Goal: Task Accomplishment & Management: Manage account settings

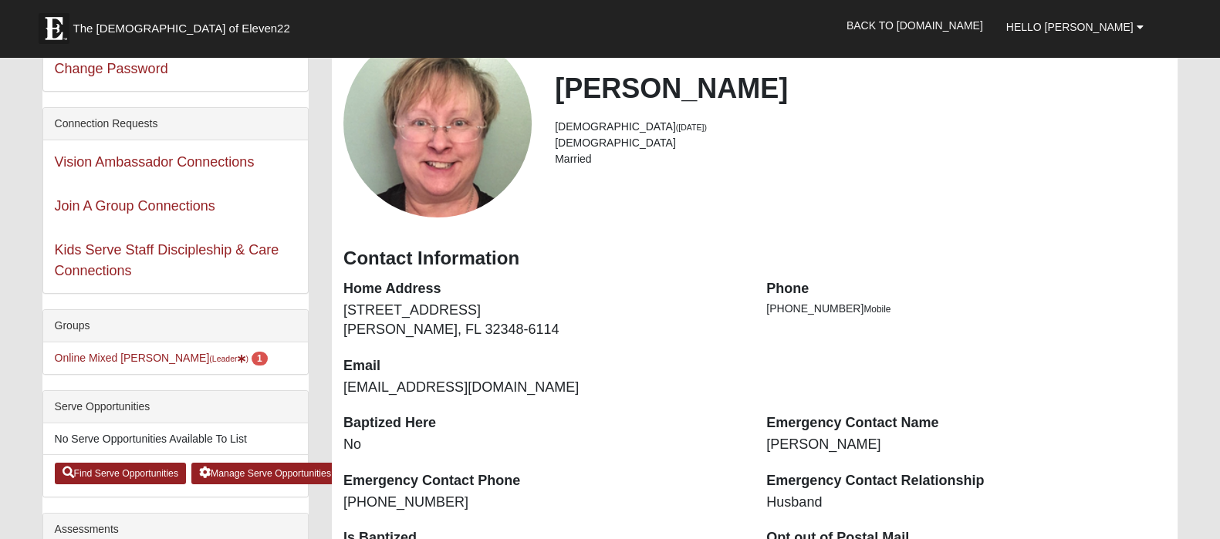
scroll to position [192, 0]
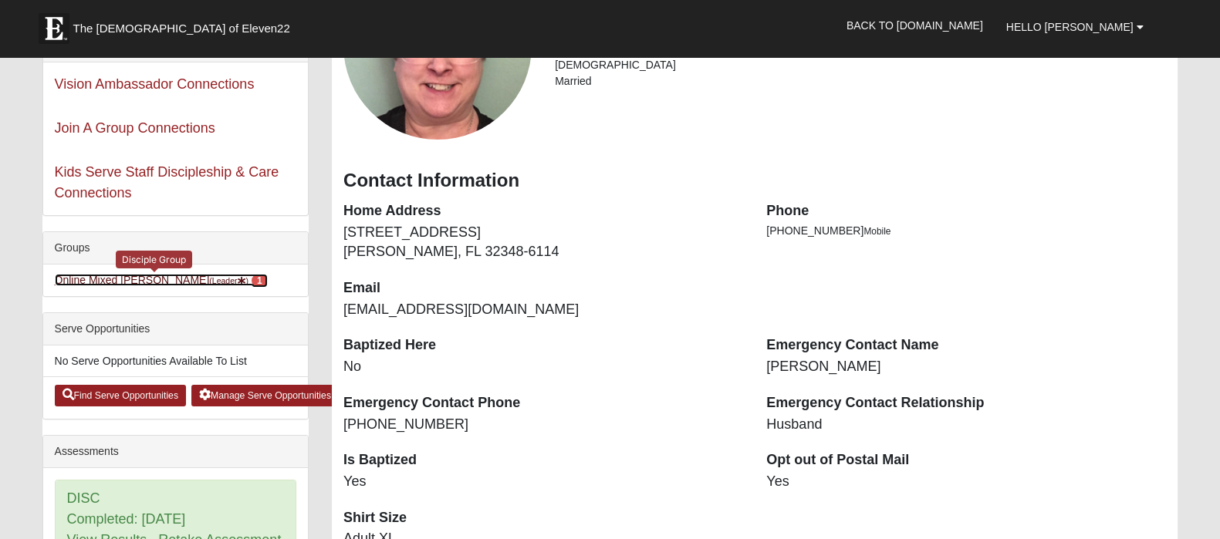
click at [156, 286] on link "Online Mixed Coker (Leader ) 1" at bounding box center [161, 280] width 213 height 12
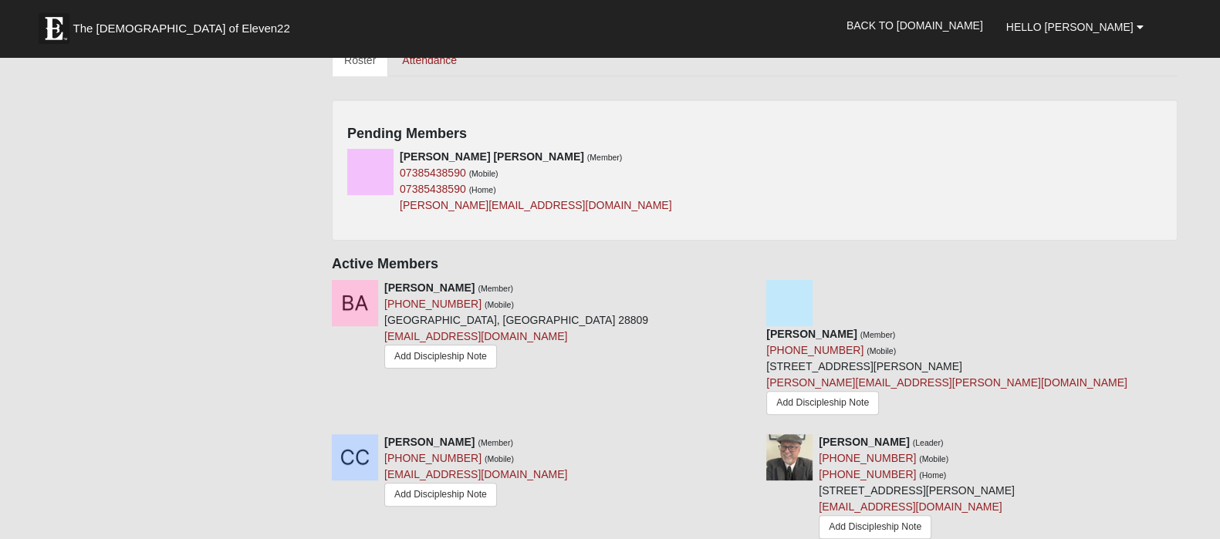
scroll to position [579, 0]
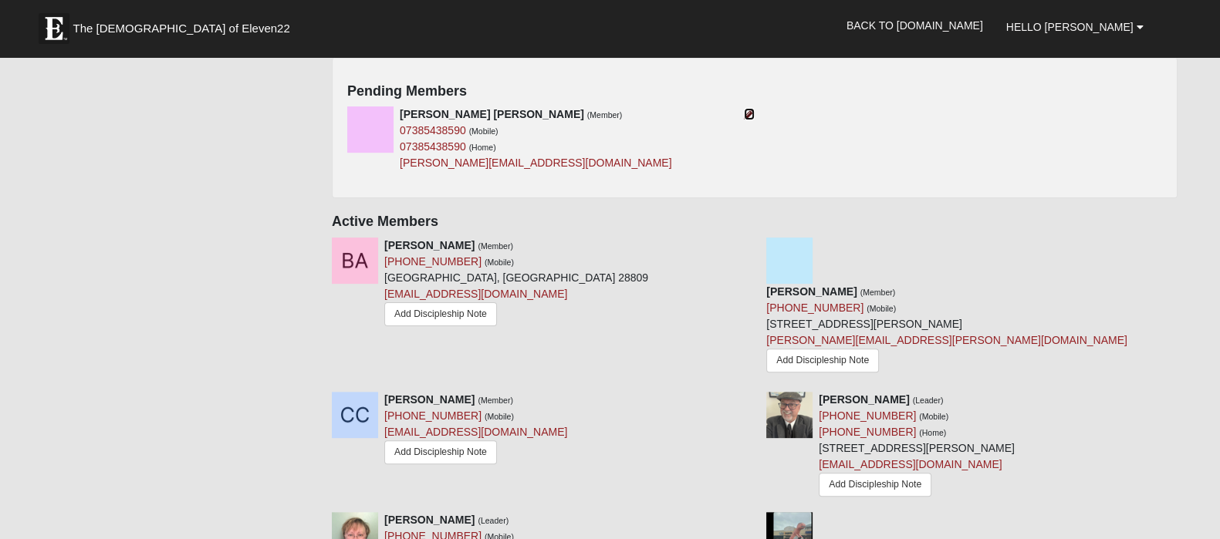
click at [744, 120] on icon at bounding box center [749, 114] width 11 height 11
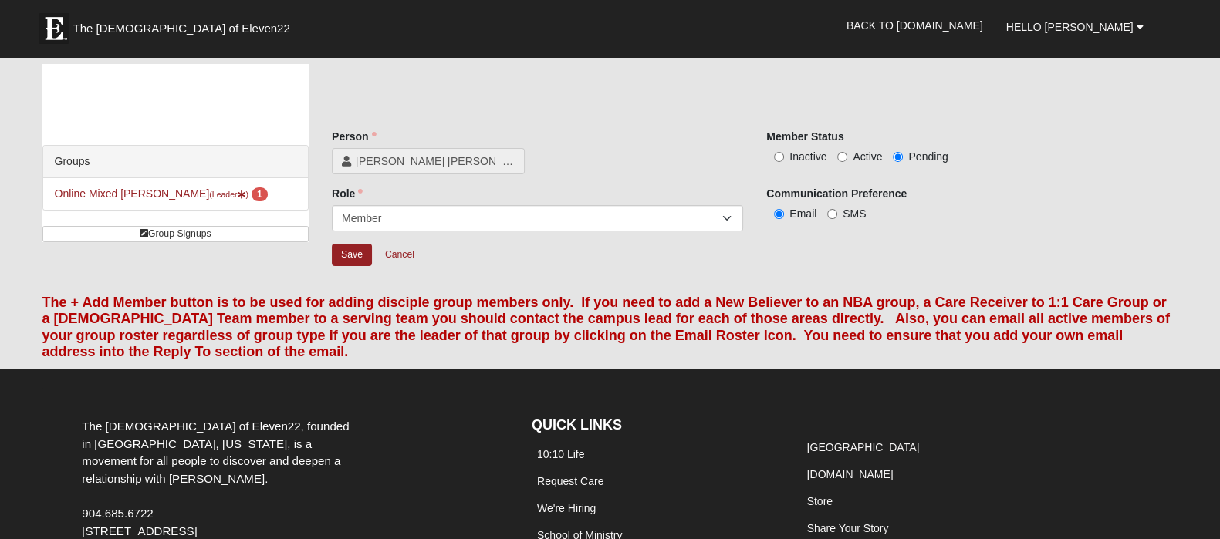
click at [849, 164] on label "Active" at bounding box center [859, 156] width 45 height 15
click at [847, 162] on input "Active" at bounding box center [842, 157] width 10 height 10
radio input "true"
click at [353, 266] on input "Save" at bounding box center [352, 255] width 40 height 22
